Goal: Task Accomplishment & Management: Manage account settings

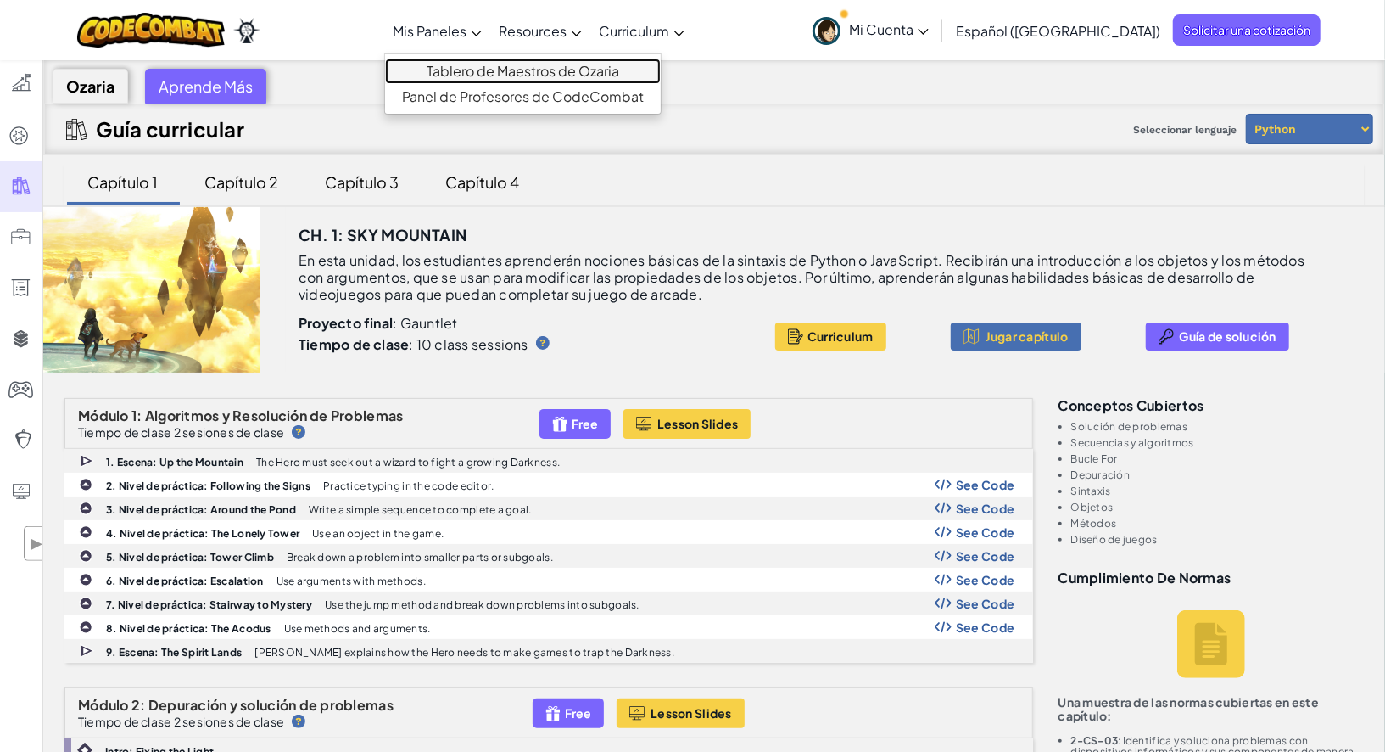
click at [517, 70] on link "Tablero de Maestros de Ozaria" at bounding box center [523, 71] width 276 height 25
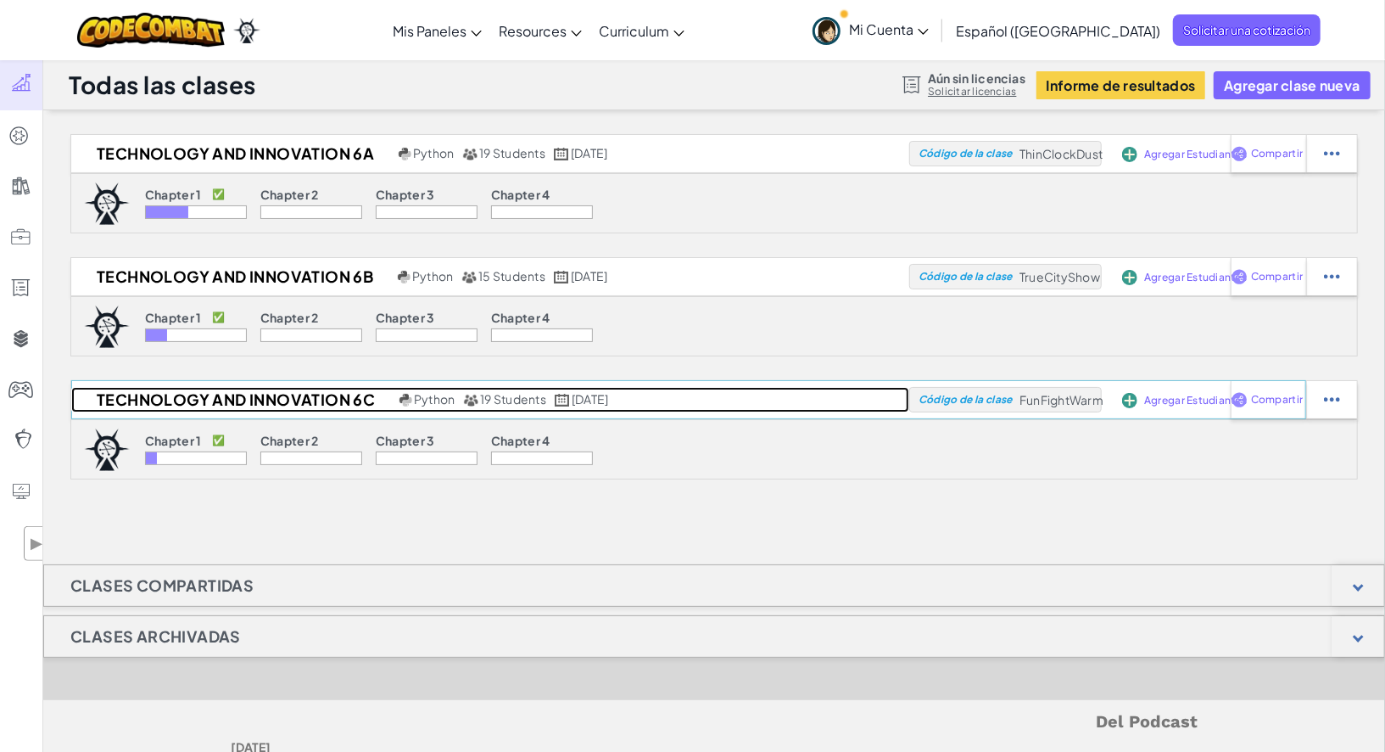
click at [294, 396] on h2 "Technology and Innovation 6C" at bounding box center [233, 399] width 324 height 25
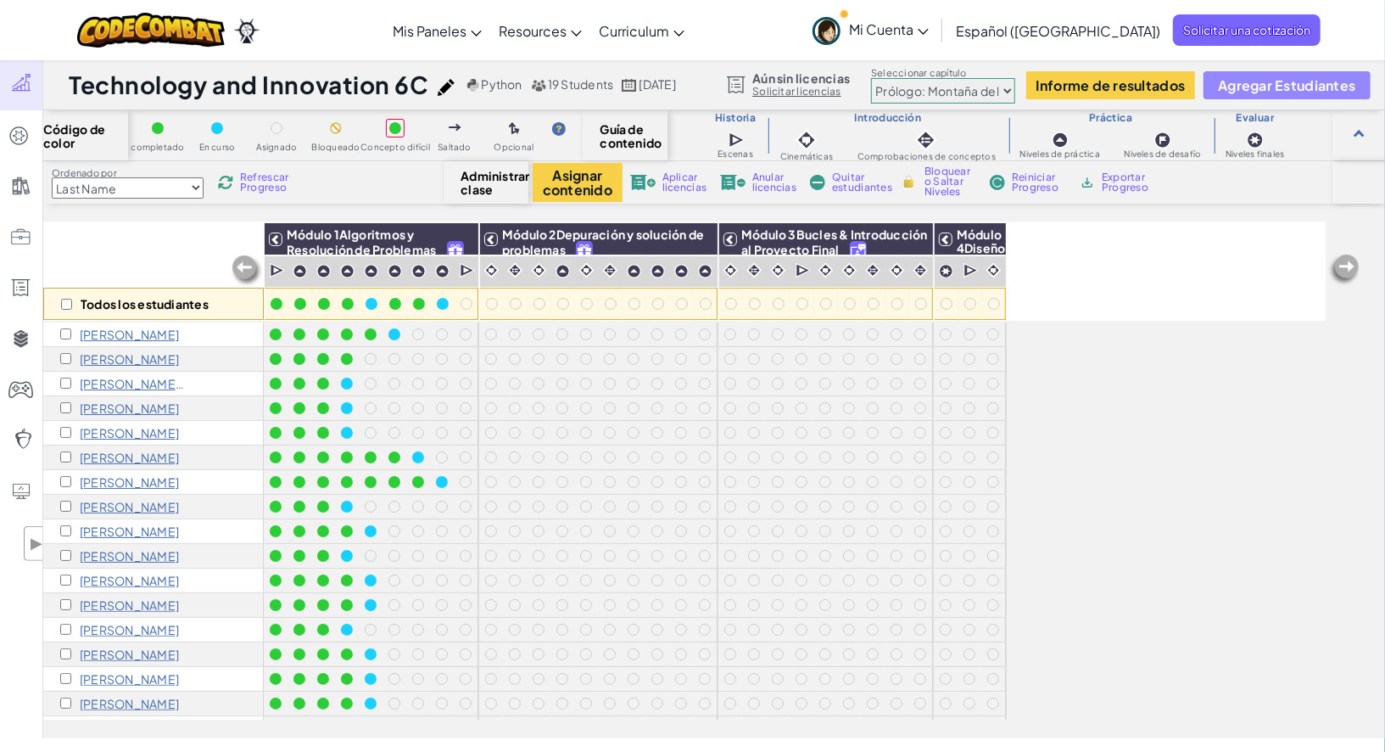
click at [1291, 78] on span "Agregar Estudiantes" at bounding box center [1286, 85] width 137 height 14
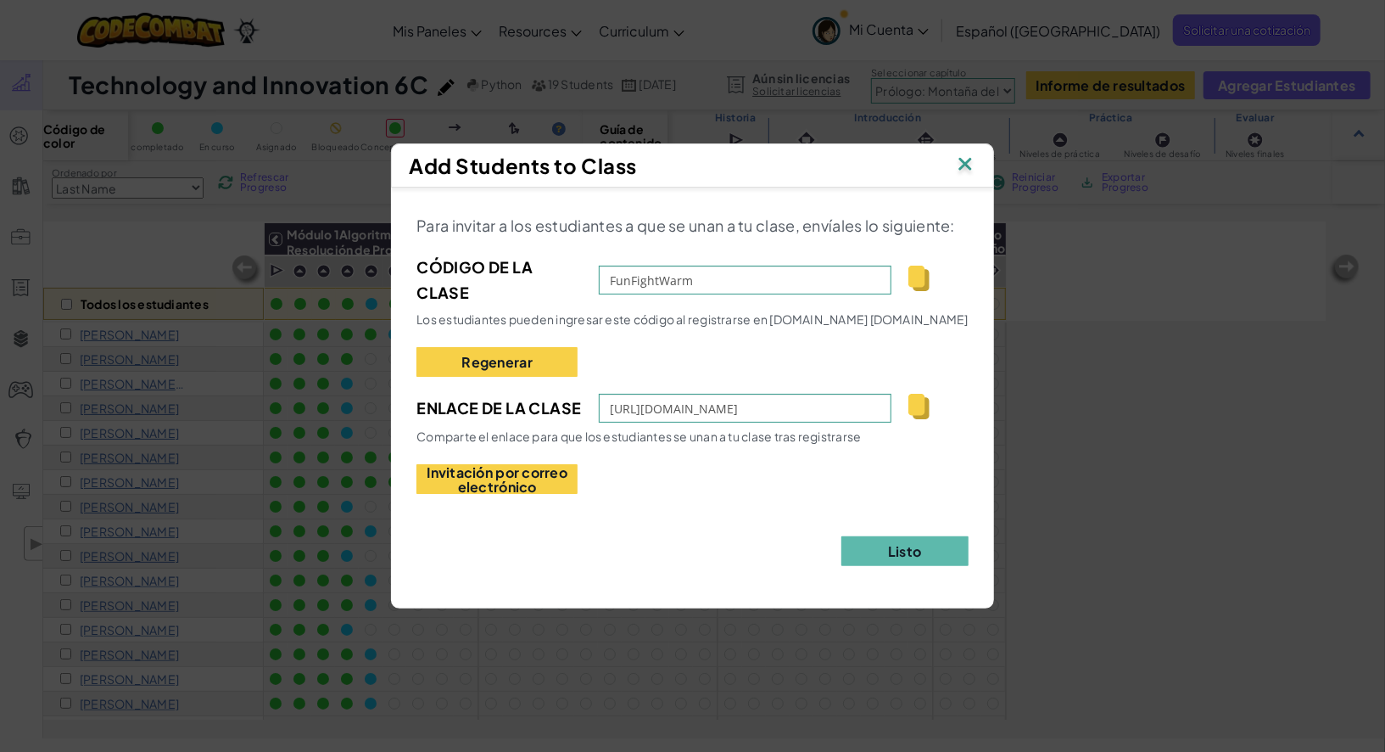
click at [989, 313] on div "Para invitar a los estudiantes a que se unan a tu clase, envíales lo siguiente:…" at bounding box center [692, 389] width 602 height 404
click at [971, 171] on img at bounding box center [965, 165] width 22 height 25
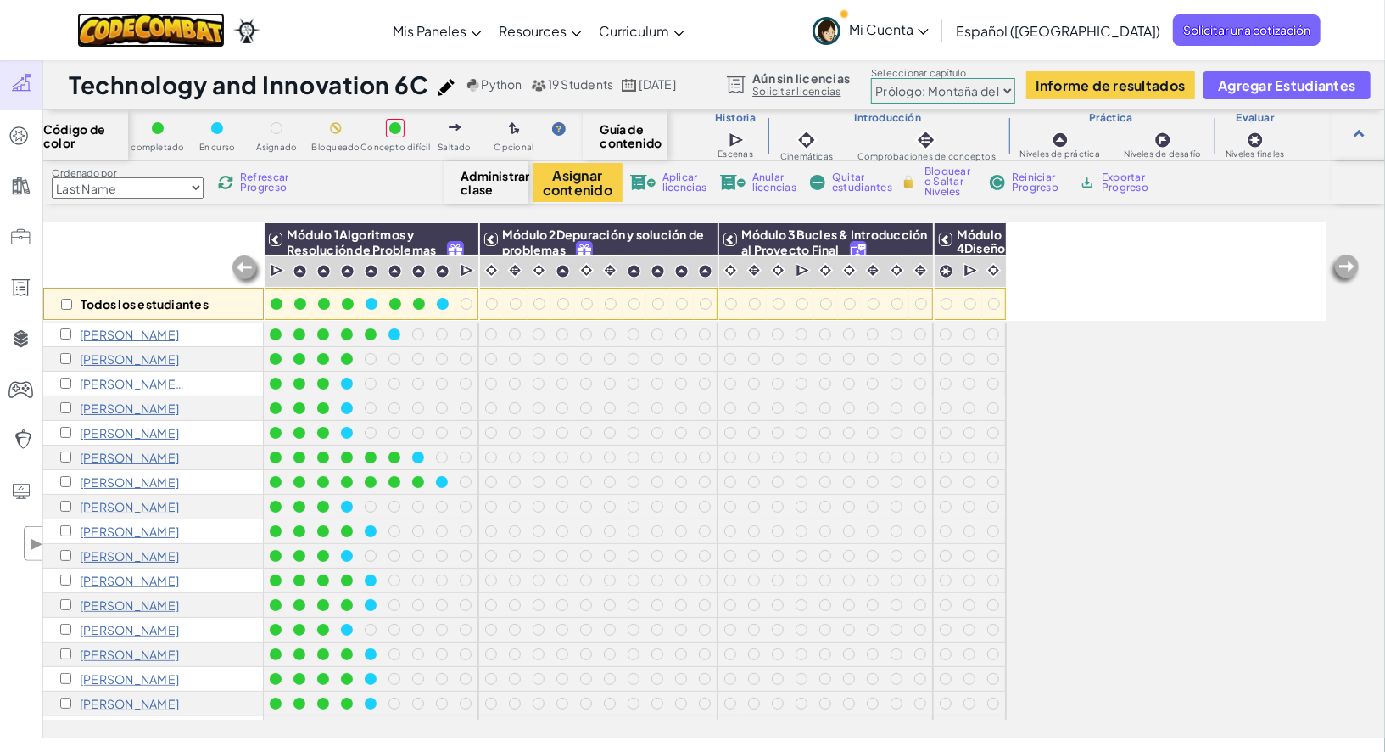
click at [148, 28] on img at bounding box center [151, 30] width 148 height 35
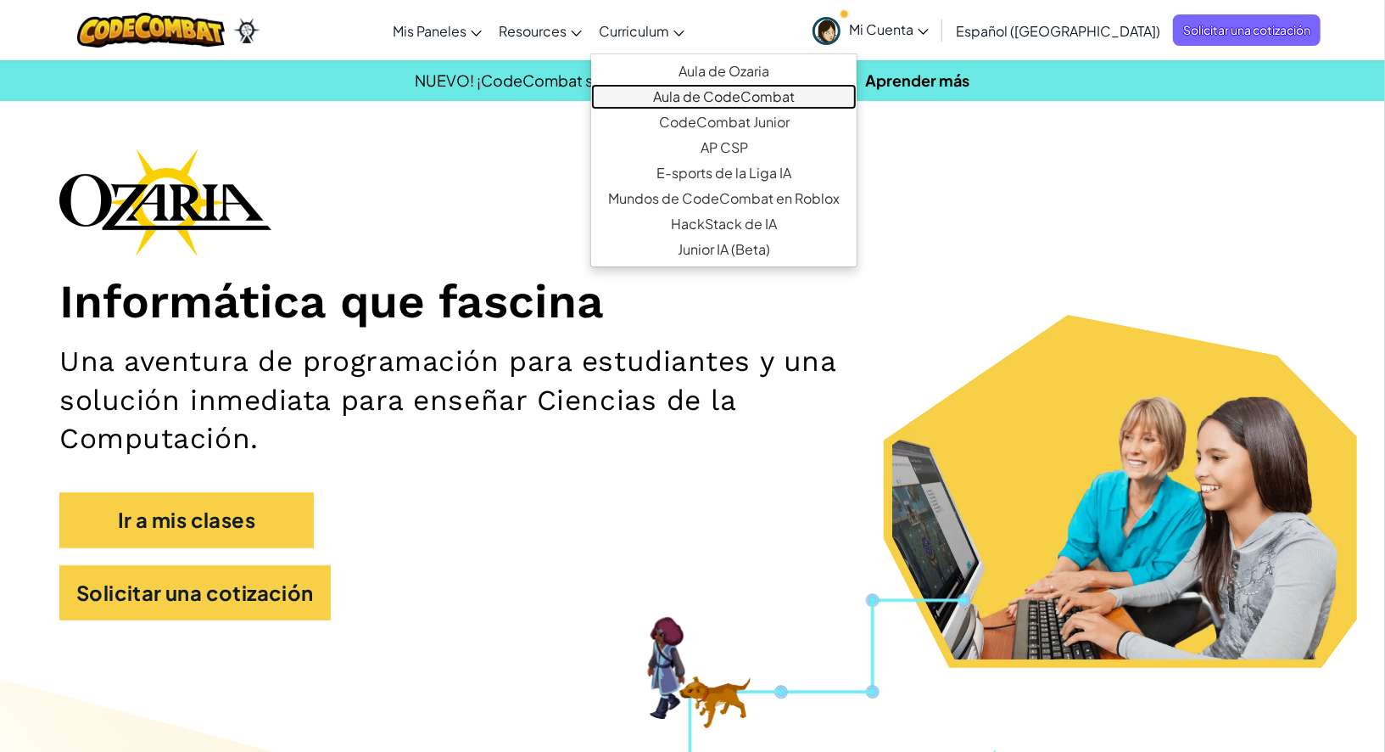
click at [719, 92] on link "Aula de CodeCombat" at bounding box center [724, 96] width 266 height 25
